Goal: Transaction & Acquisition: Purchase product/service

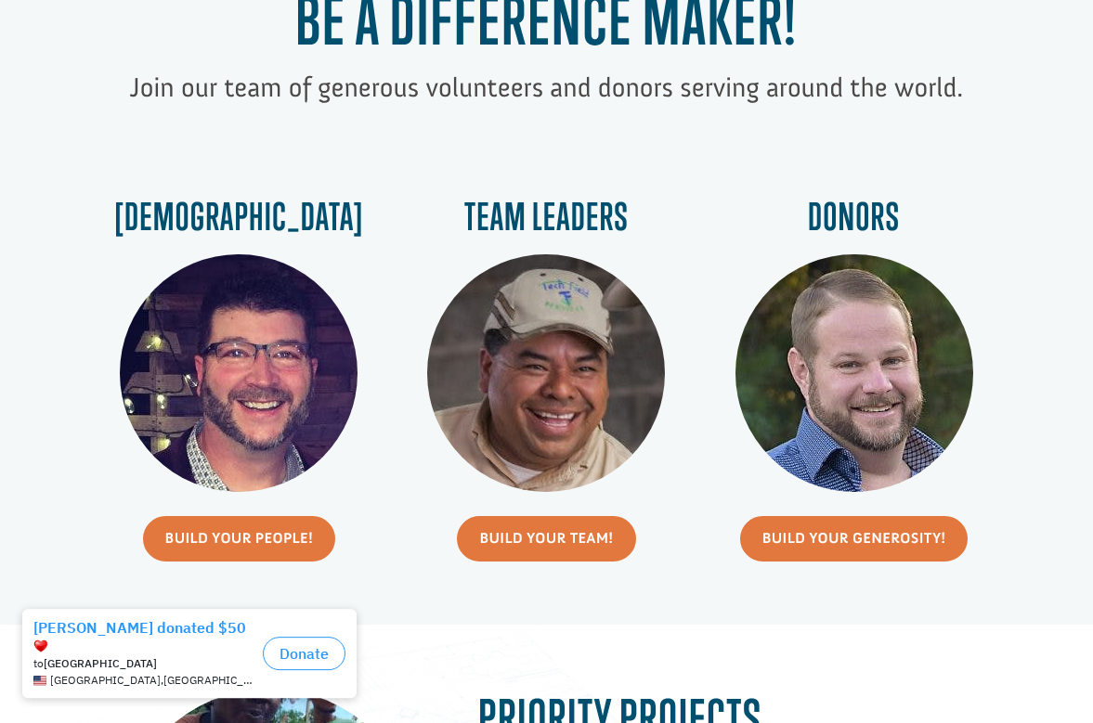
scroll to position [774, 0]
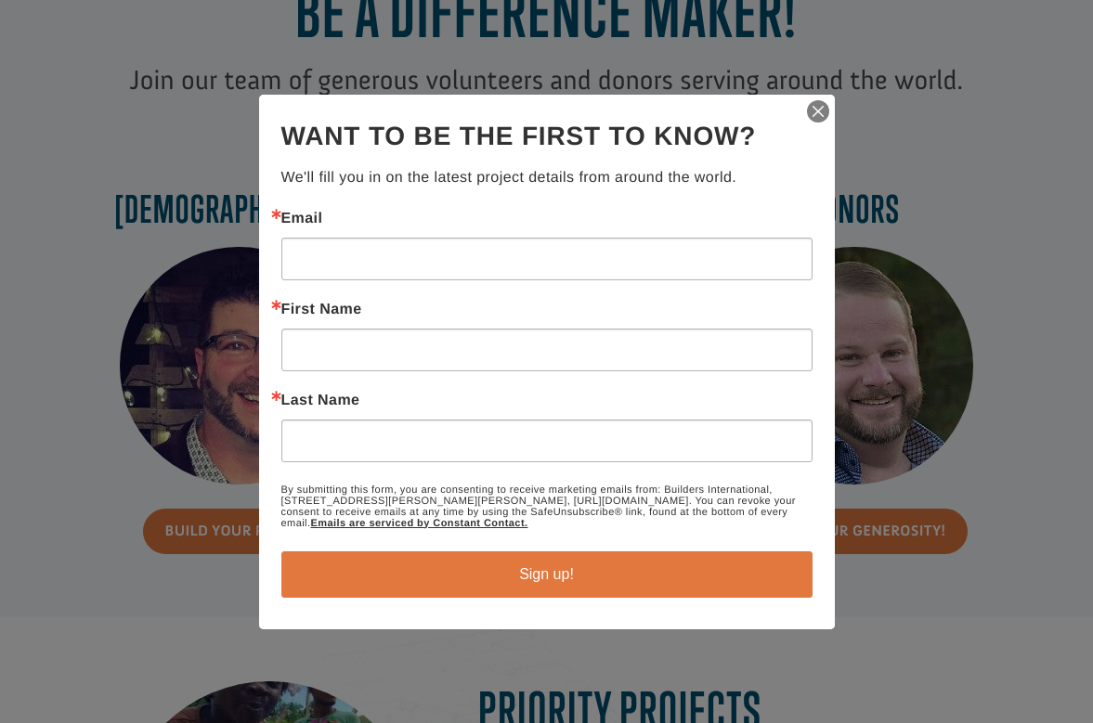
click at [817, 100] on img "button" at bounding box center [818, 111] width 26 height 26
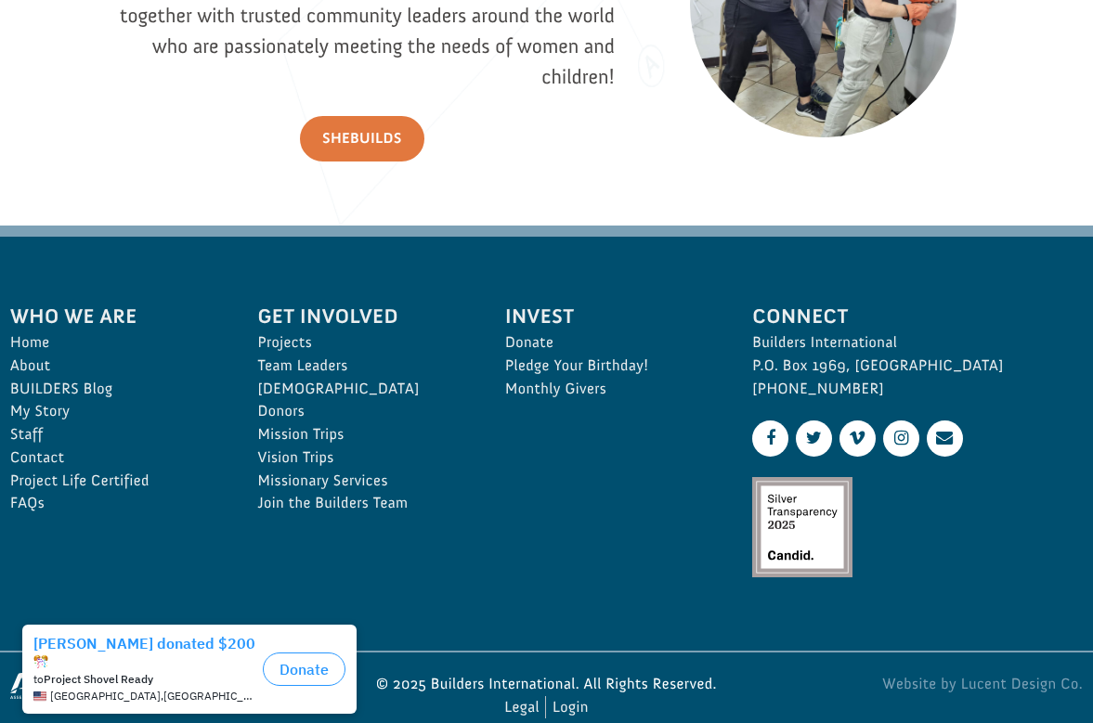
scroll to position [2488, 0]
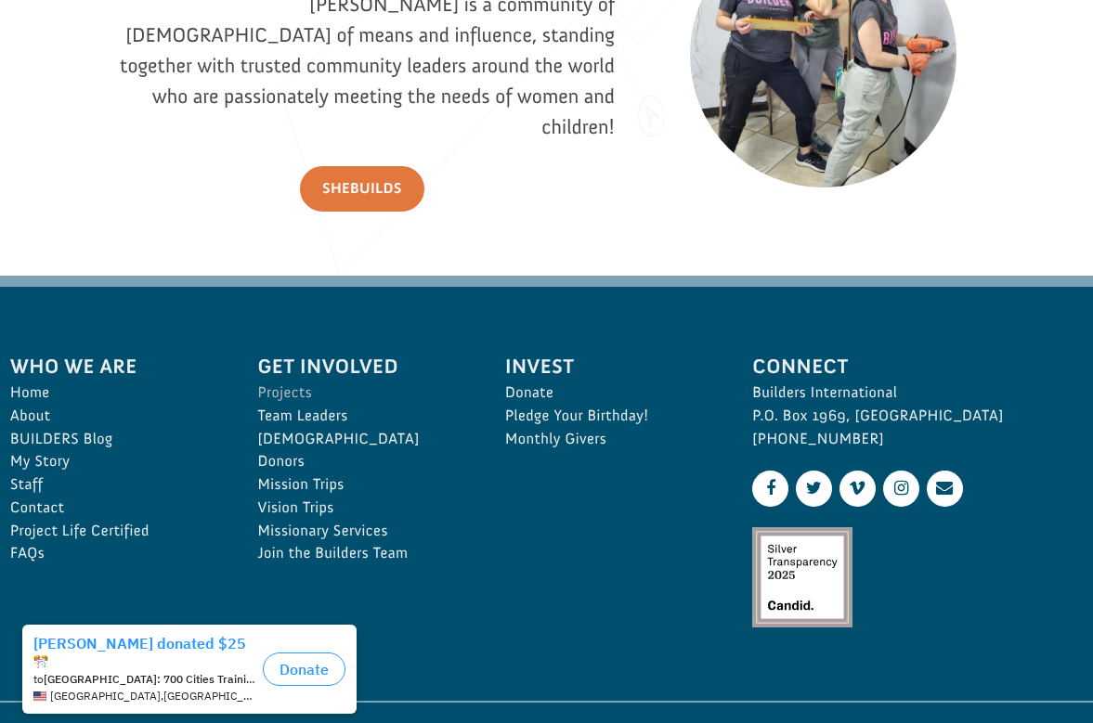
click at [294, 382] on link "Projects" at bounding box center [360, 393] width 206 height 23
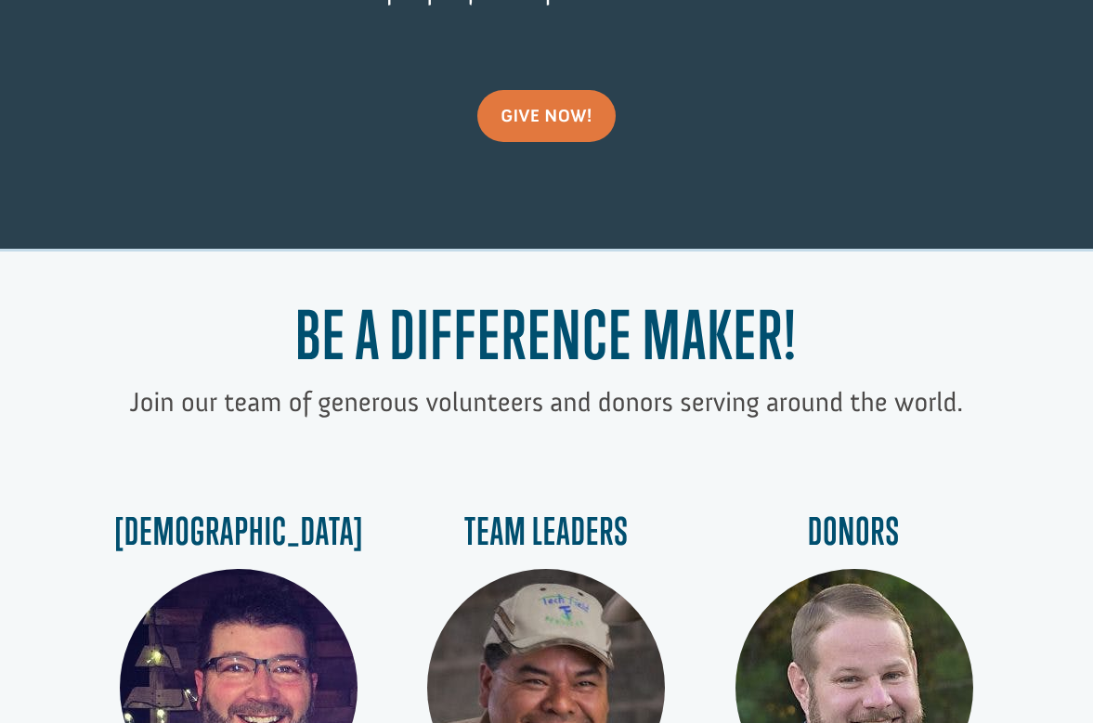
scroll to position [458, 0]
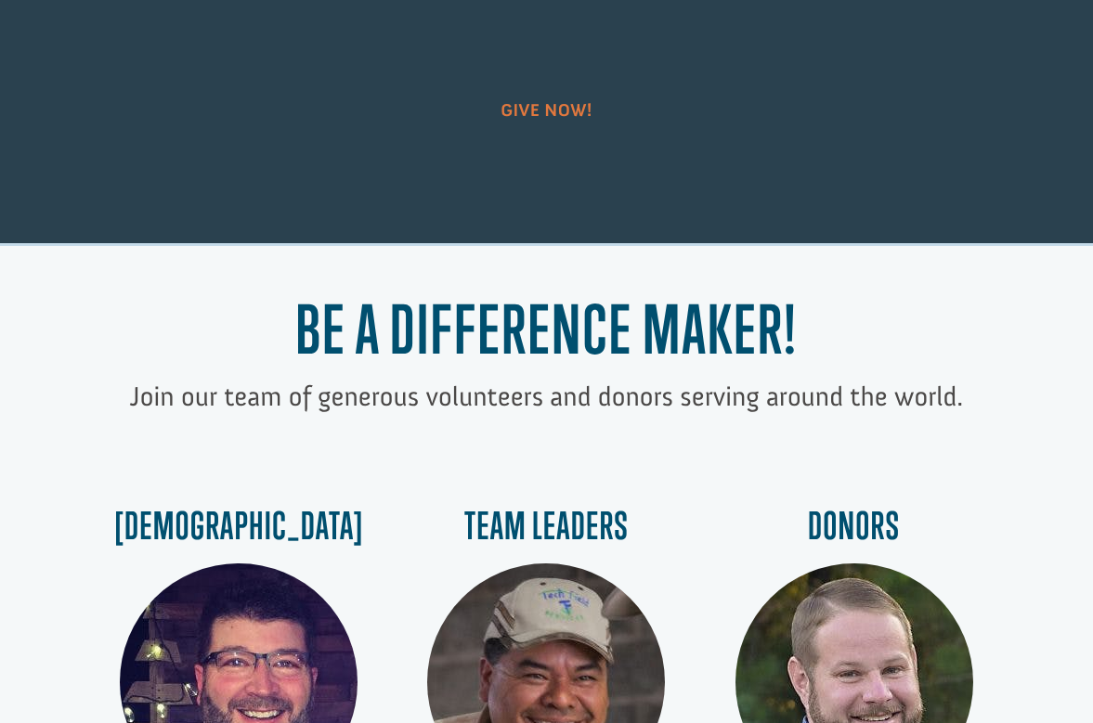
click at [547, 95] on link "give now!" at bounding box center [546, 110] width 138 height 52
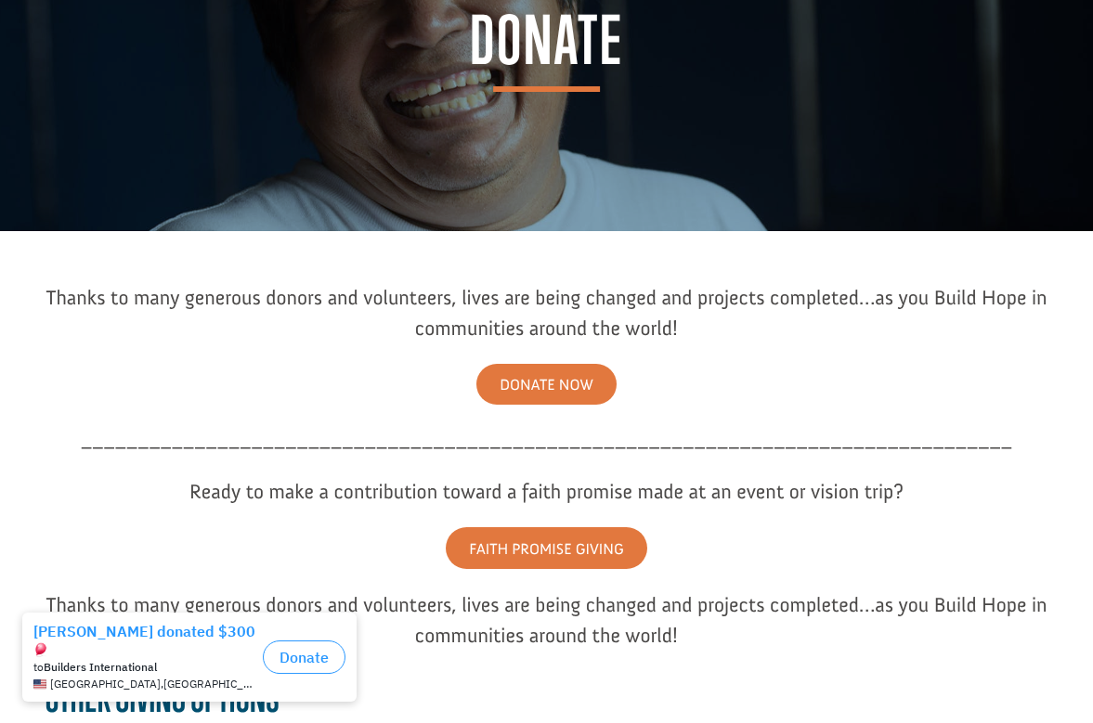
scroll to position [188, 0]
